Goal: Task Accomplishment & Management: Manage account settings

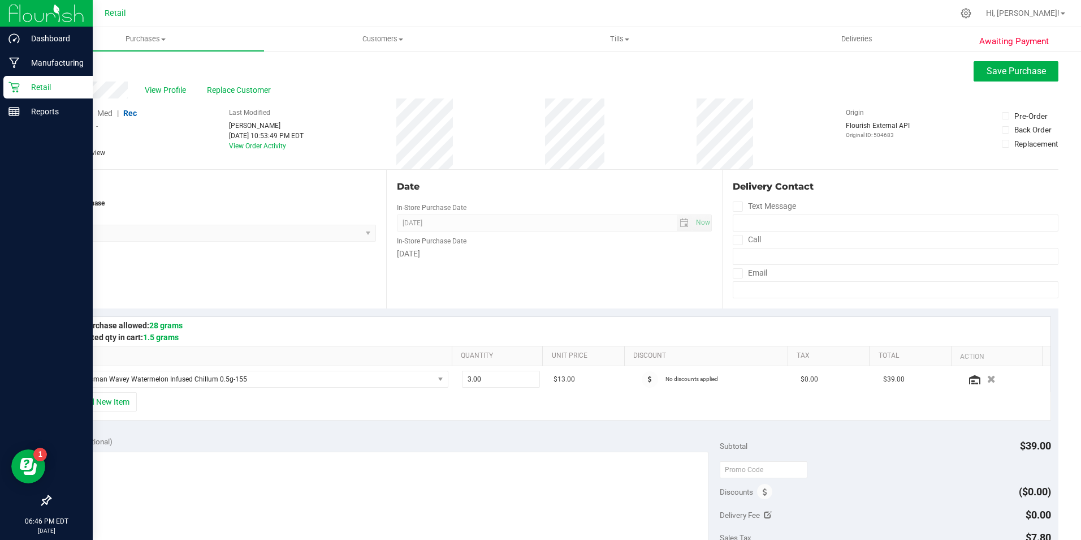
click at [19, 88] on icon at bounding box center [13, 86] width 11 height 11
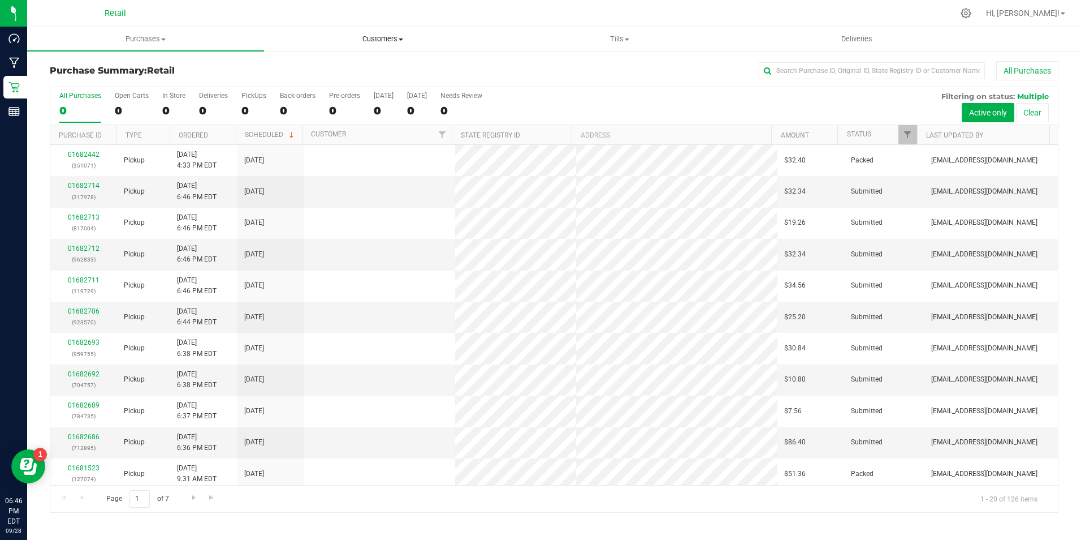
click at [369, 37] on span "Customers" at bounding box center [383, 39] width 236 height 10
click at [344, 63] on span "All customers" at bounding box center [304, 68] width 81 height 10
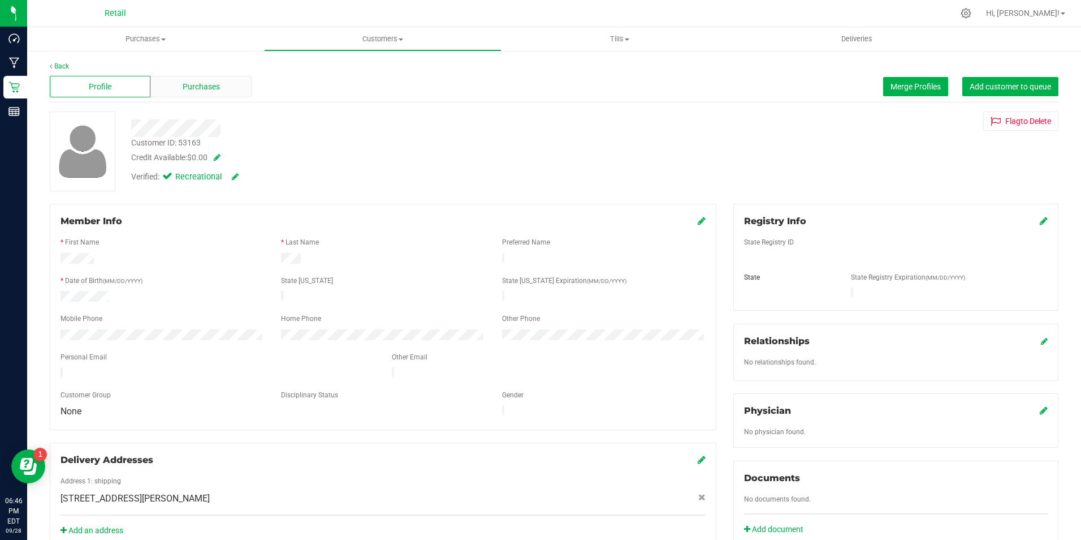
click at [170, 84] on div "Purchases" at bounding box center [200, 86] width 101 height 21
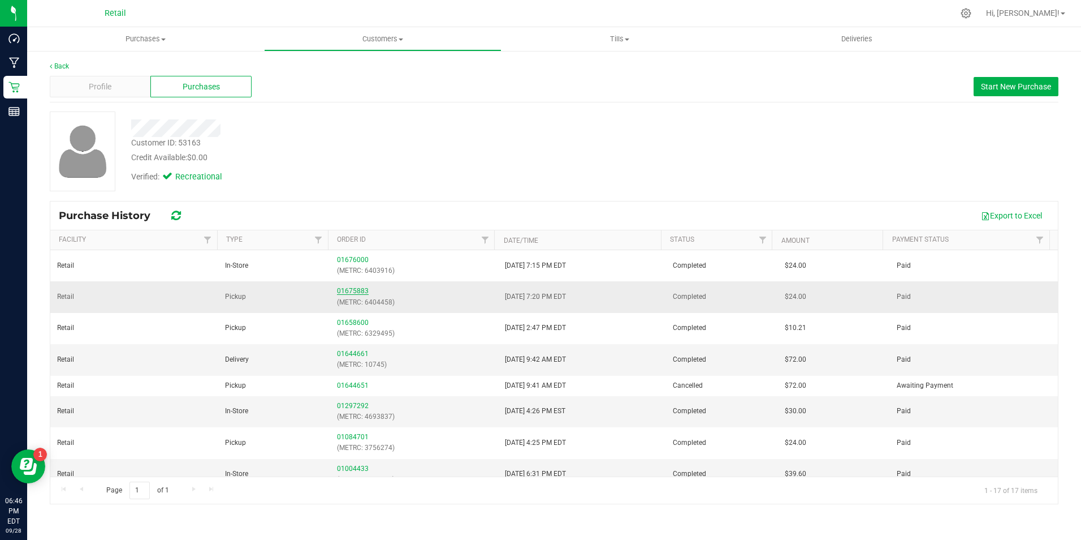
click at [356, 290] on link "01675883" at bounding box center [353, 291] width 32 height 8
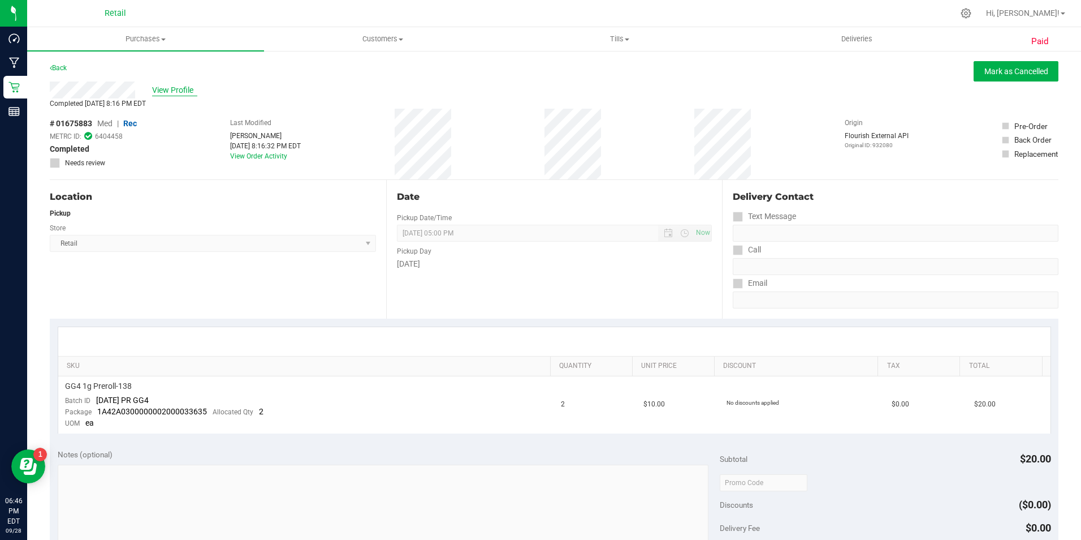
click at [186, 88] on span "View Profile" at bounding box center [174, 90] width 45 height 12
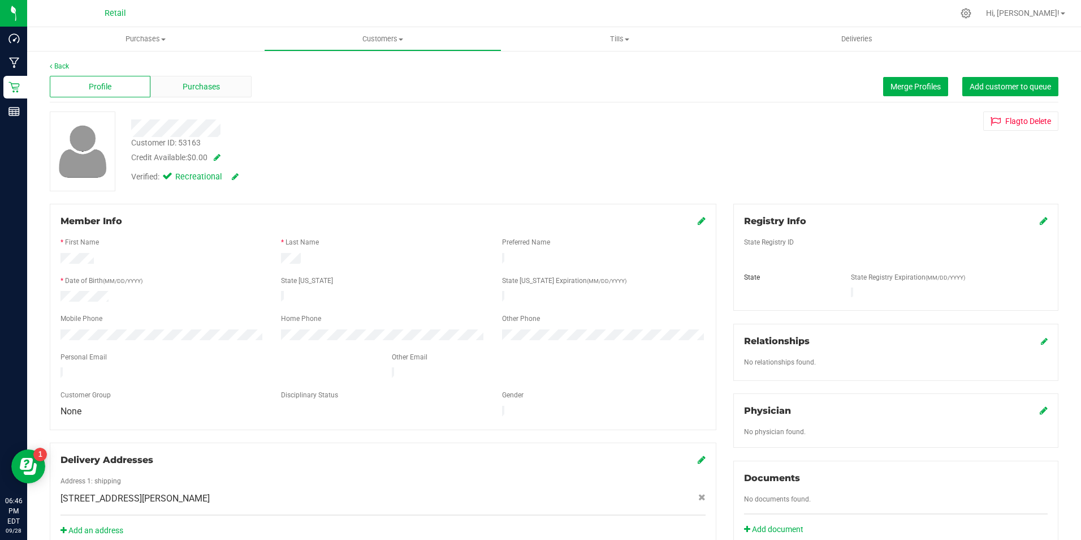
click at [198, 89] on span "Purchases" at bounding box center [201, 87] width 37 height 12
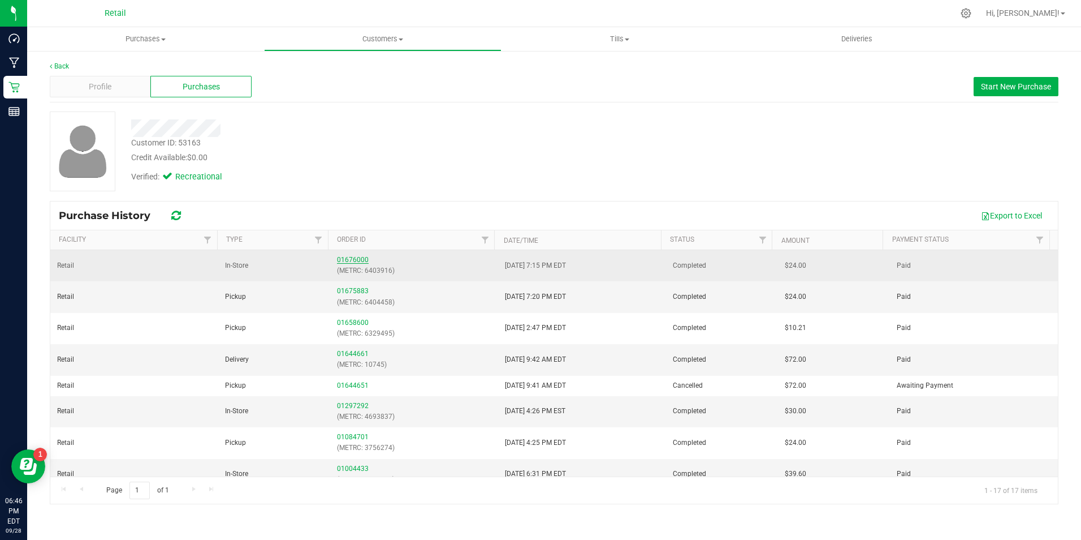
click at [343, 258] on link "01676000" at bounding box center [353, 260] width 32 height 8
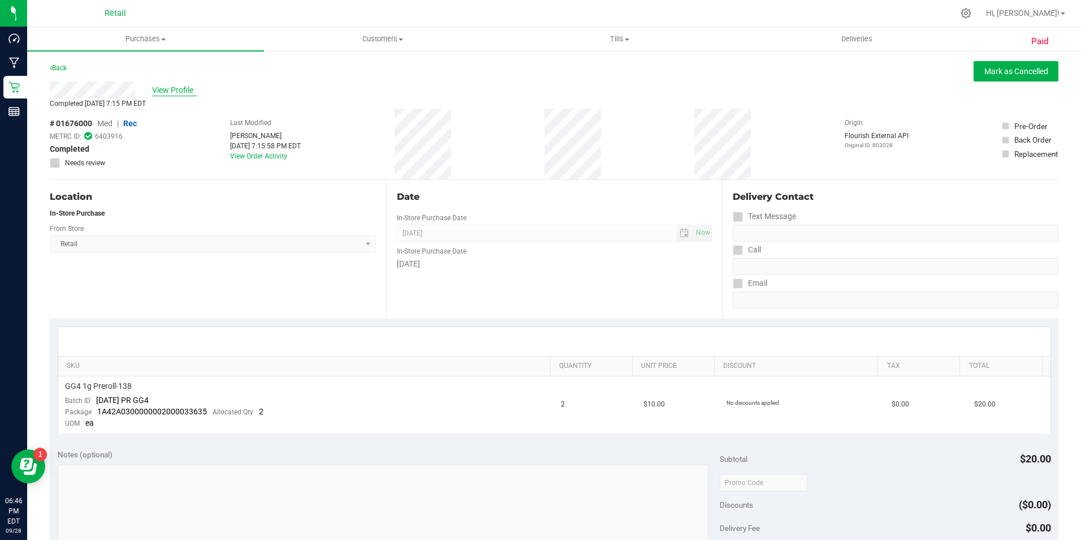
click at [160, 91] on span "View Profile" at bounding box center [174, 90] width 45 height 12
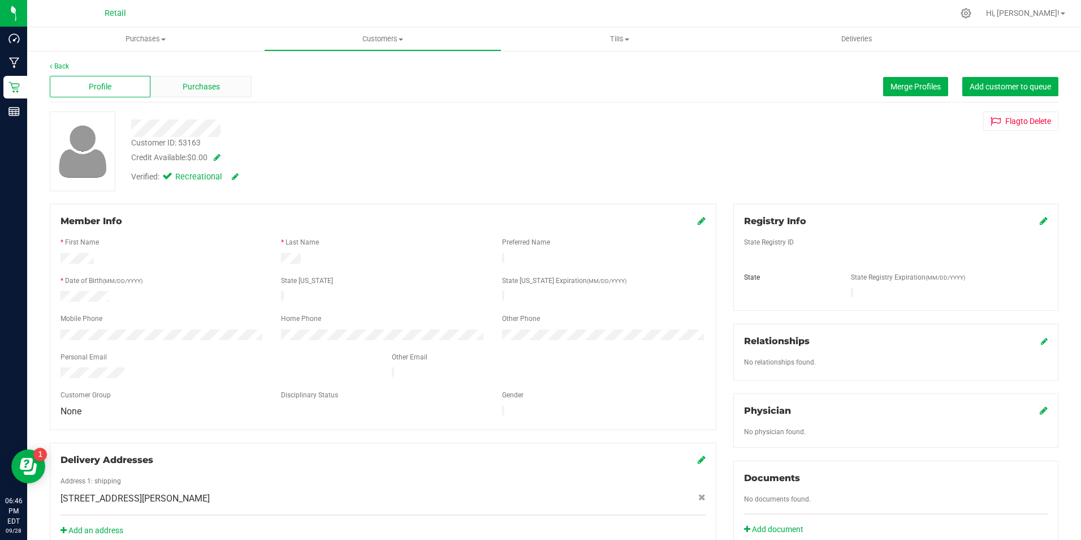
click at [223, 93] on div "Purchases" at bounding box center [200, 86] width 101 height 21
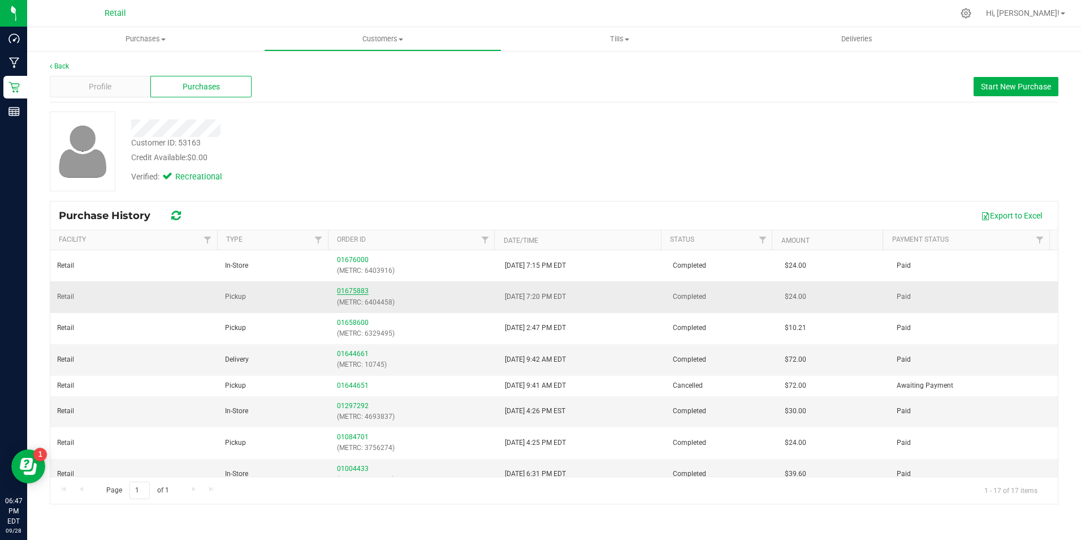
click at [355, 291] on link "01675883" at bounding box center [353, 291] width 32 height 8
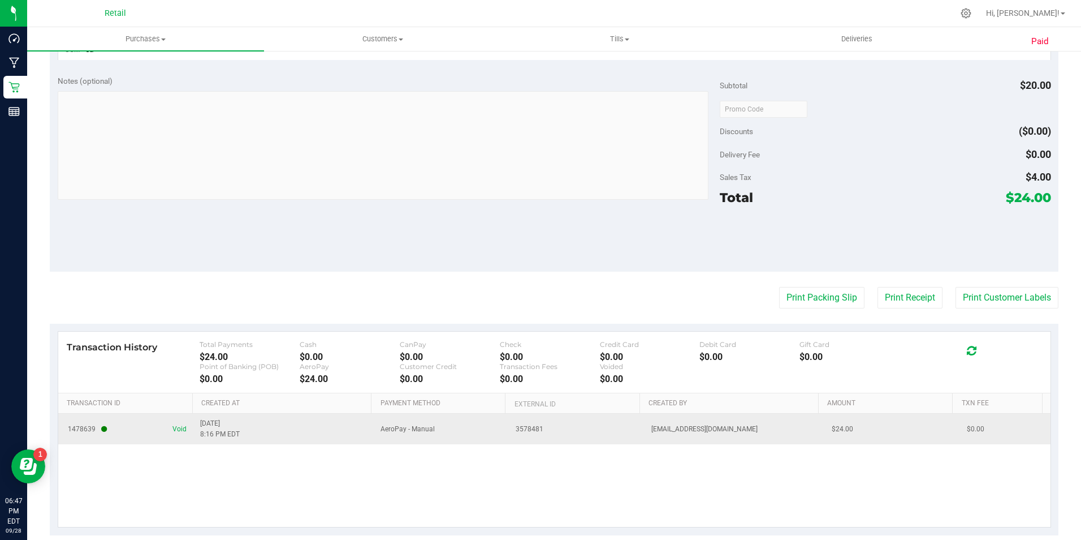
scroll to position [391, 0]
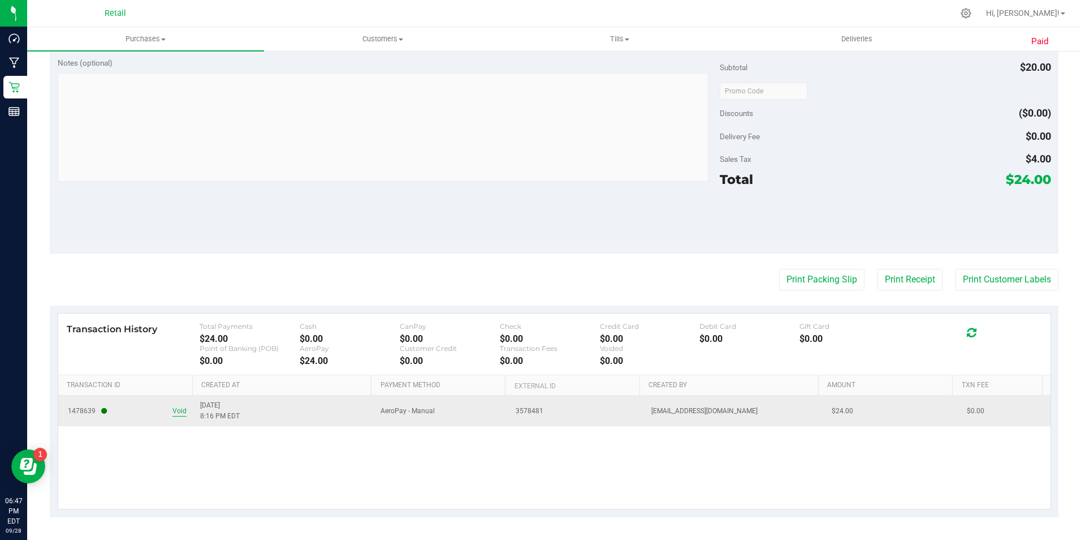
click at [183, 410] on span "Void" at bounding box center [180, 411] width 14 height 11
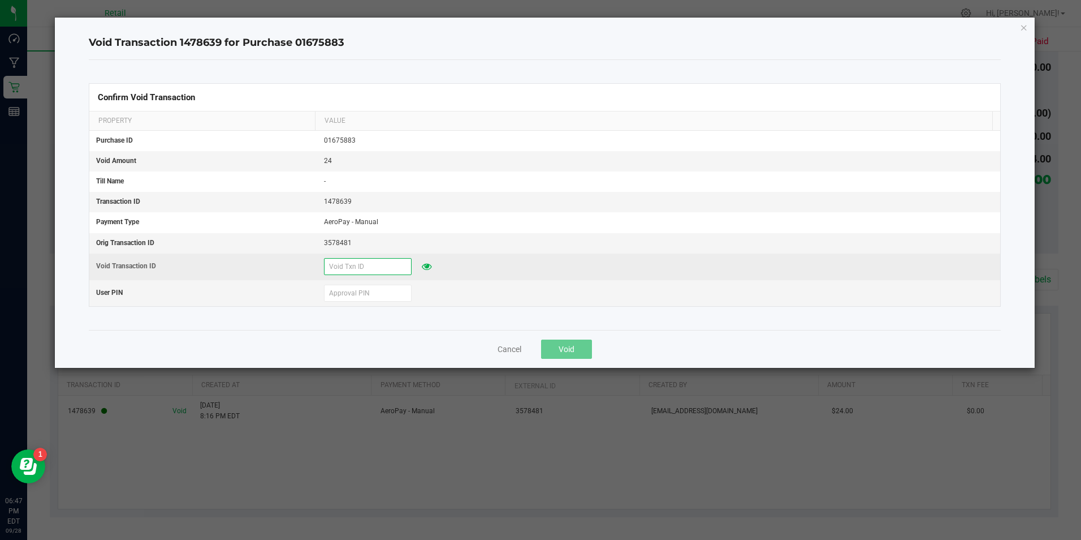
click at [359, 270] on input "text" at bounding box center [368, 266] width 88 height 17
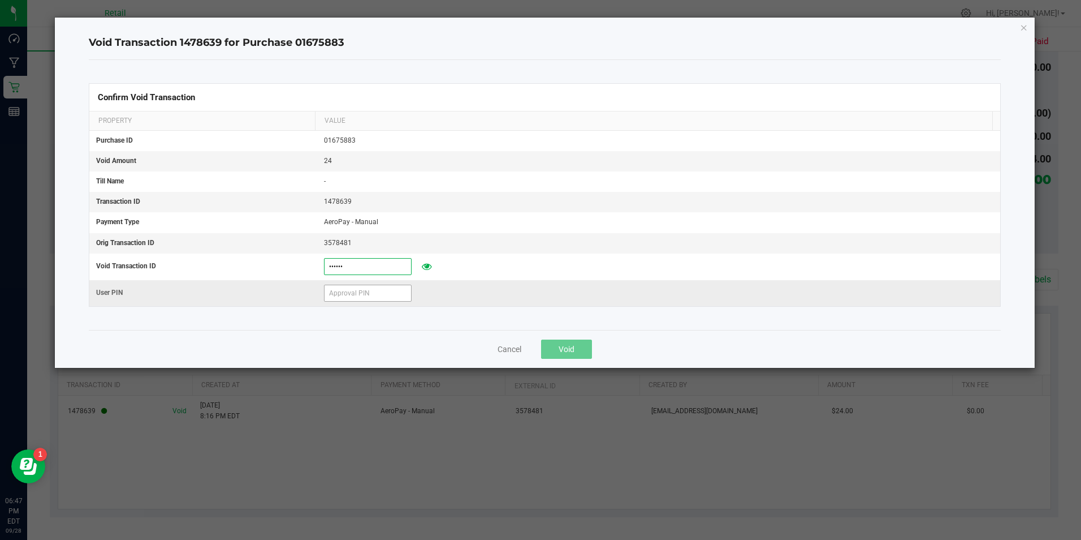
type input "[DATE]"
click at [380, 300] on input "text" at bounding box center [368, 293] width 88 height 17
type input "571204"
click at [578, 350] on button "Void" at bounding box center [566, 348] width 51 height 19
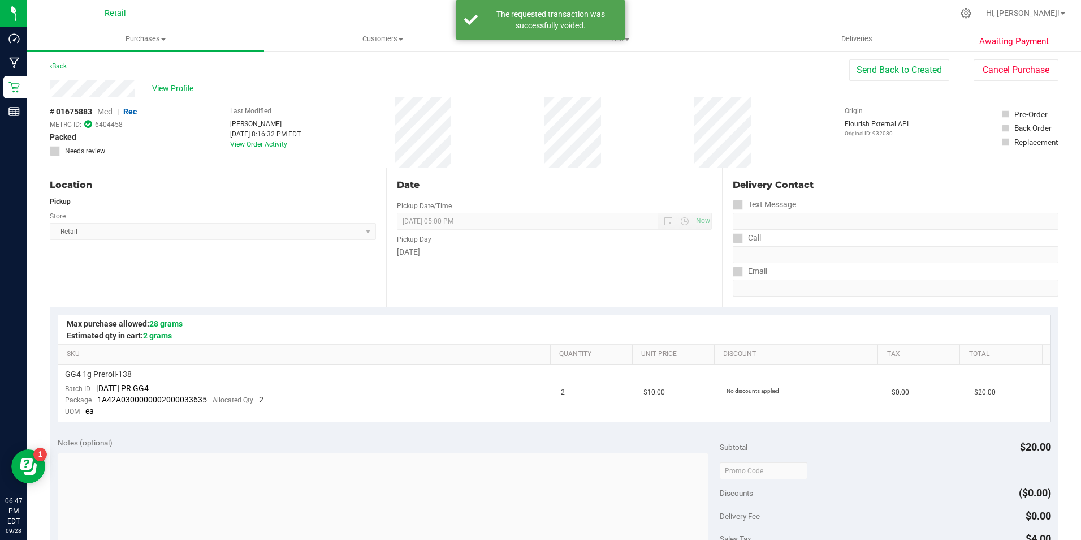
scroll to position [0, 0]
click at [916, 69] on button "Send Back to Created" at bounding box center [900, 71] width 100 height 21
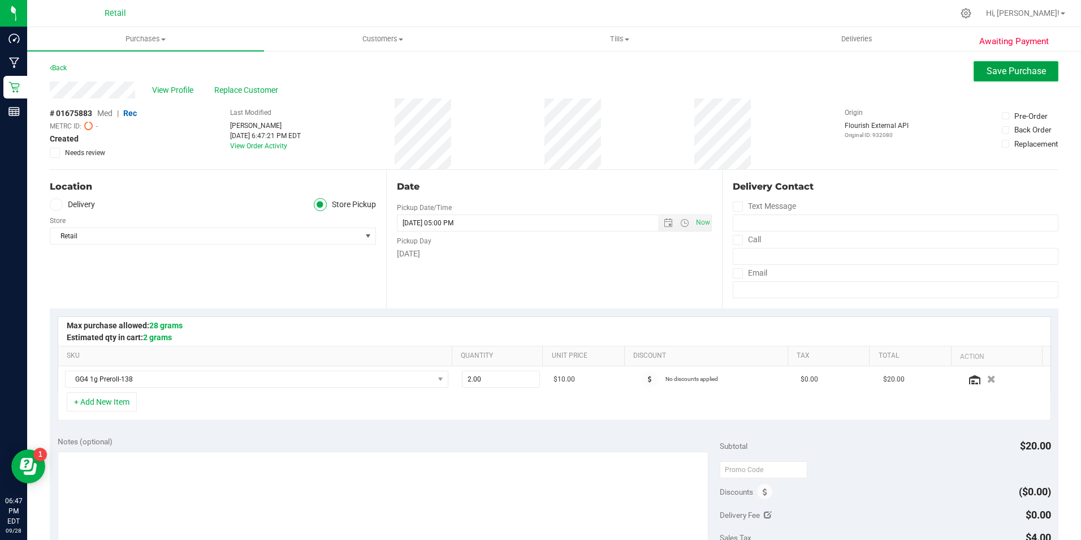
click at [1009, 75] on span "Save Purchase" at bounding box center [1016, 71] width 59 height 11
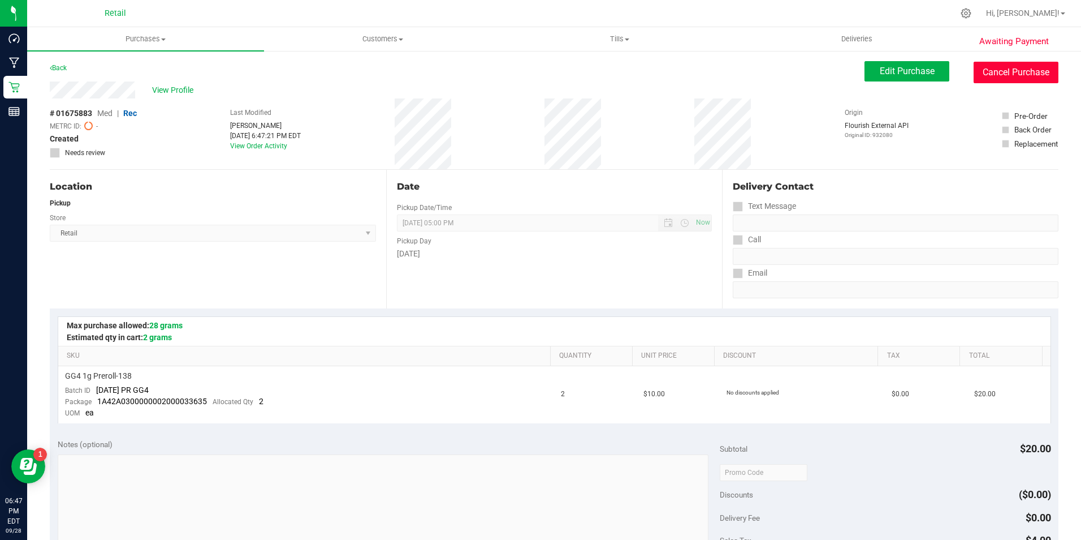
drag, startPoint x: 1000, startPoint y: 67, endPoint x: 607, endPoint y: 64, distance: 393.1
click at [1001, 67] on button "Cancel Purchase" at bounding box center [1016, 72] width 85 height 21
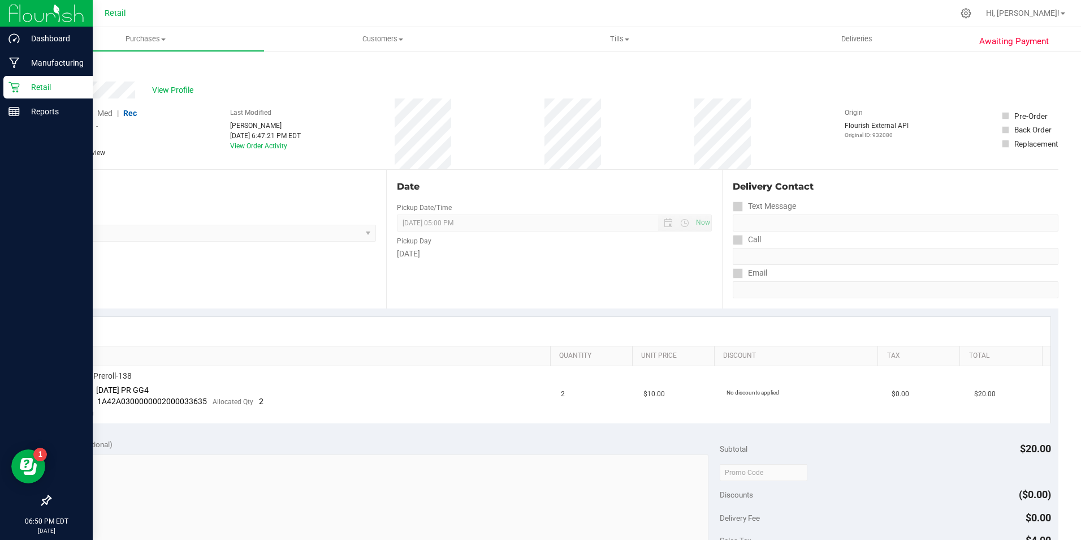
click at [38, 80] on p "Retail" at bounding box center [54, 87] width 68 height 14
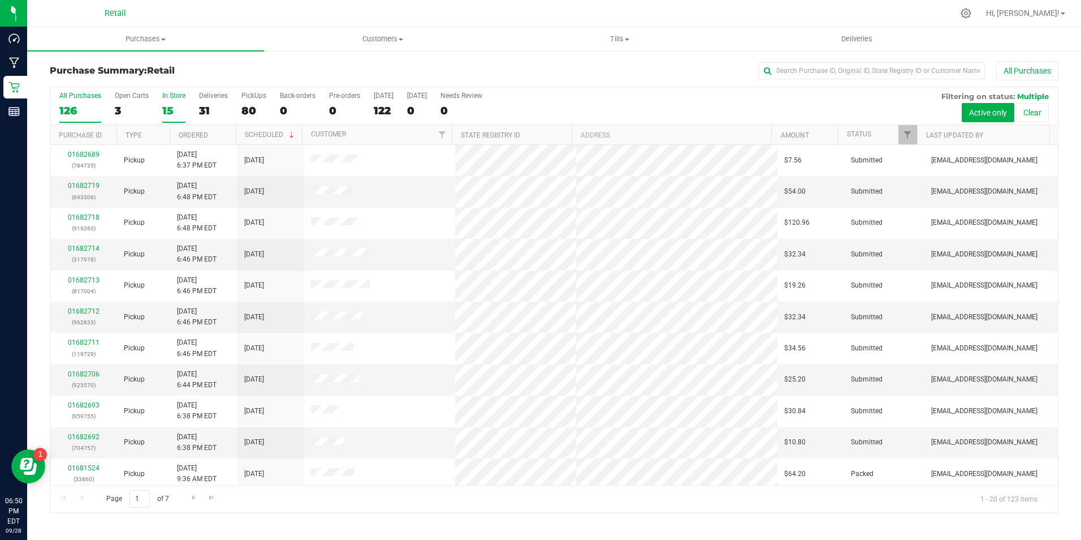
click at [164, 104] on div "15" at bounding box center [173, 110] width 23 height 13
click at [0, 0] on input "In Store 15" at bounding box center [0, 0] width 0 height 0
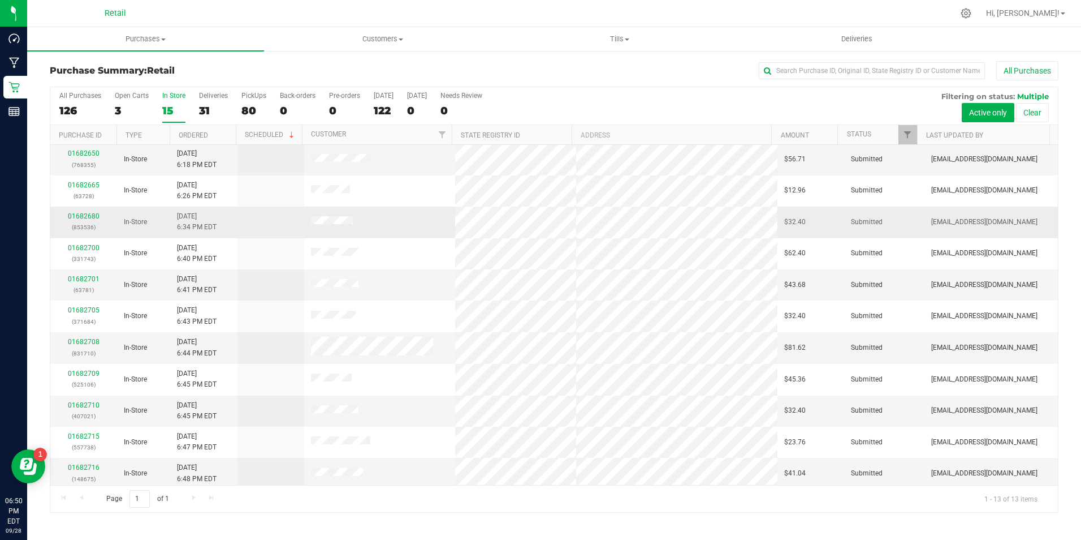
scroll to position [67, 0]
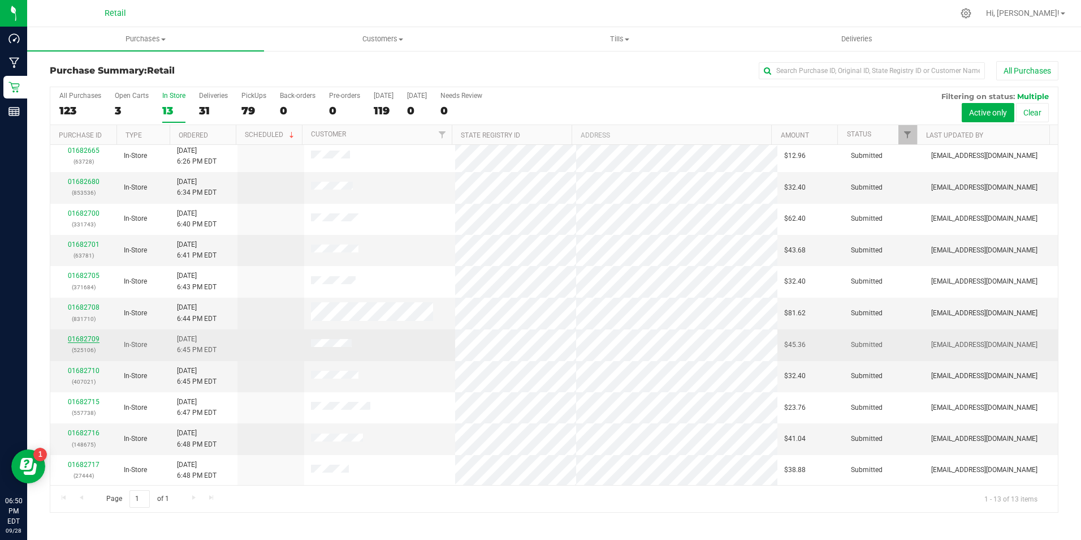
click at [88, 336] on link "01682709" at bounding box center [84, 339] width 32 height 8
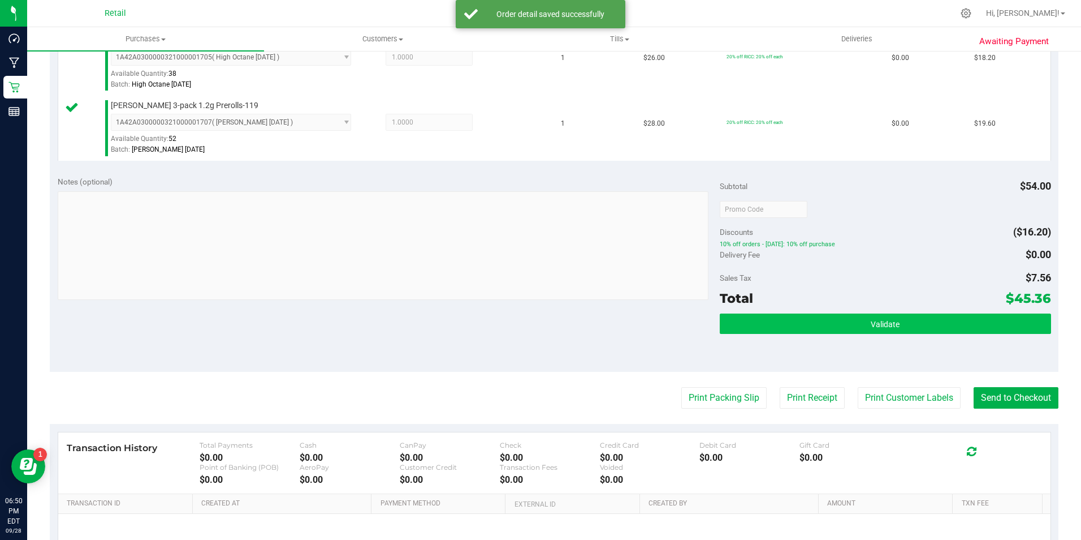
scroll to position [339, 0]
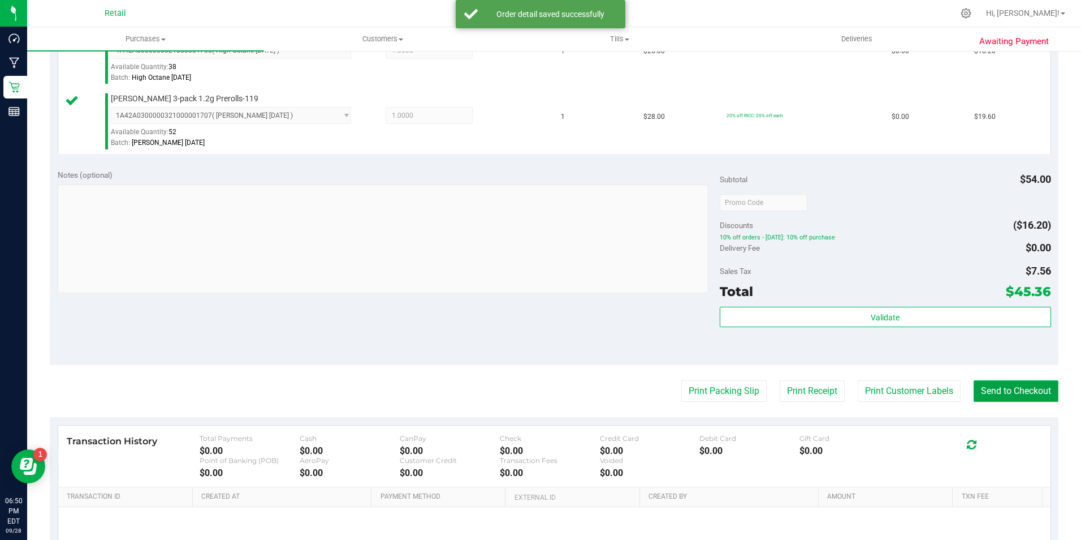
click at [1011, 395] on button "Send to Checkout" at bounding box center [1016, 390] width 85 height 21
